Goal: Information Seeking & Learning: Compare options

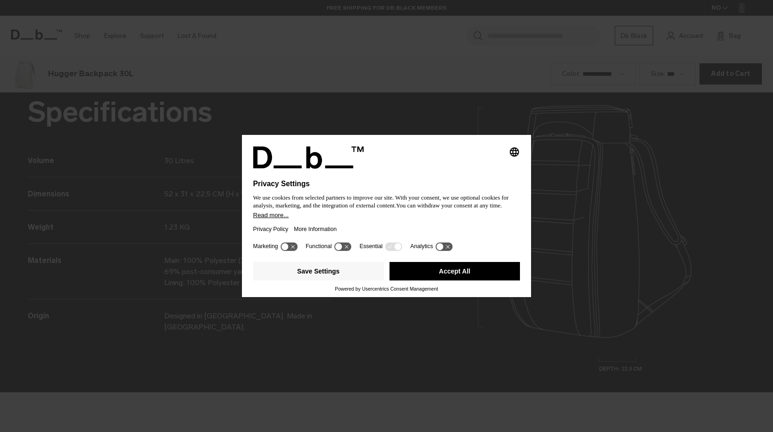
scroll to position [1297, 0]
